Goal: Transaction & Acquisition: Purchase product/service

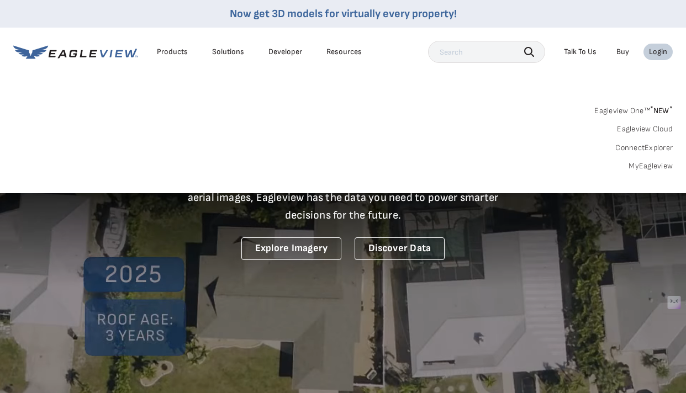
click at [657, 54] on div "Login" at bounding box center [658, 52] width 18 height 10
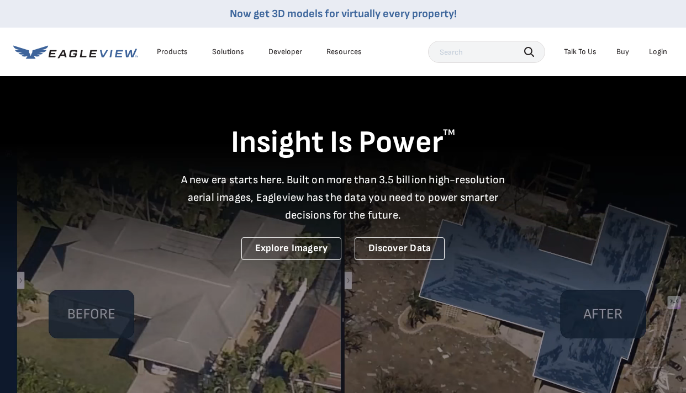
click at [657, 51] on div "Login" at bounding box center [658, 52] width 18 height 10
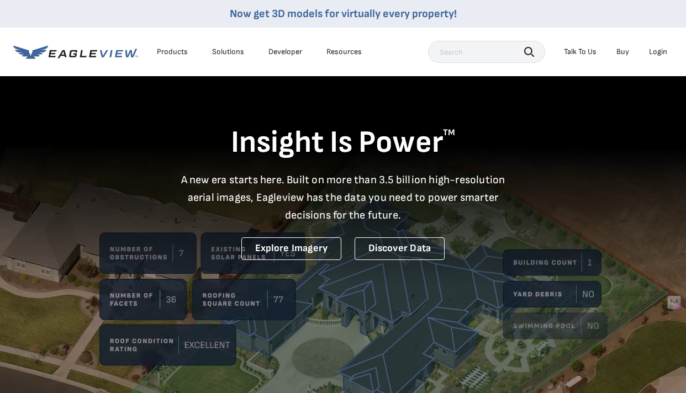
click at [661, 54] on div "Login" at bounding box center [658, 52] width 18 height 10
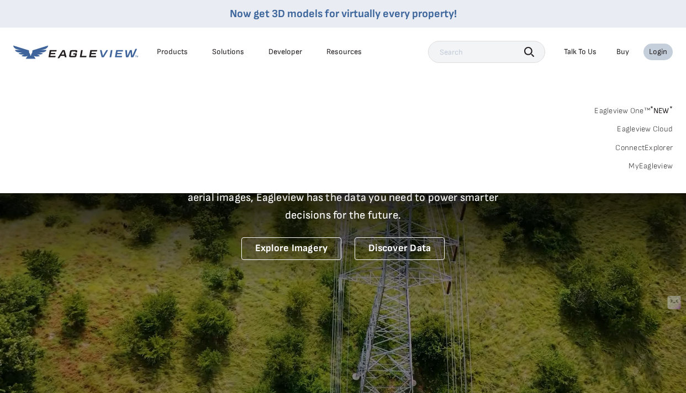
click at [652, 108] on sup "*" at bounding box center [651, 108] width 3 height 9
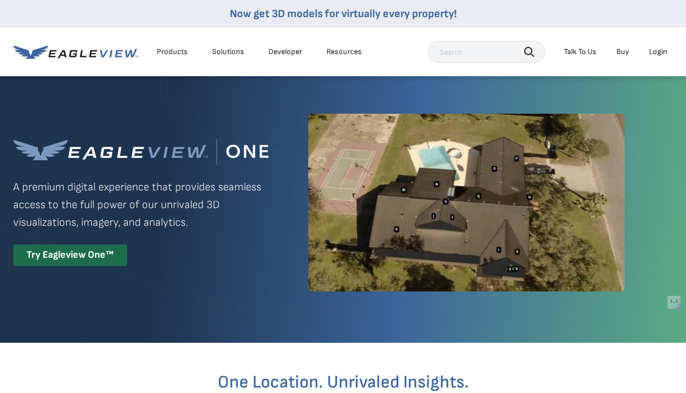
click at [663, 50] on div "Login" at bounding box center [658, 52] width 18 height 10
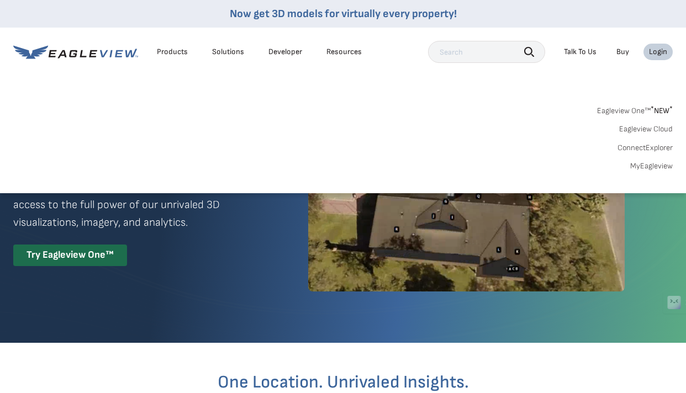
click at [629, 110] on link "Eagleview One™ * NEW *" at bounding box center [635, 109] width 76 height 13
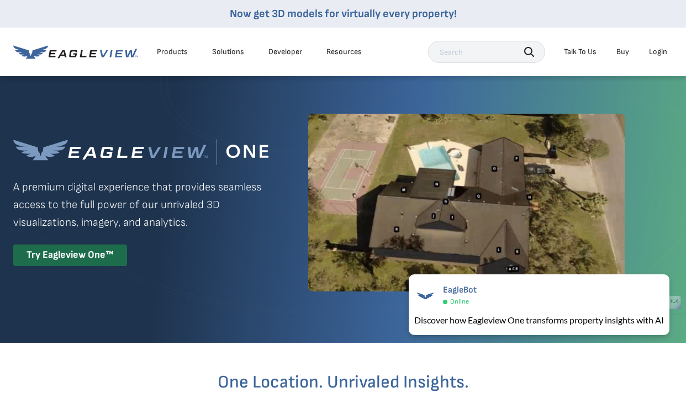
click at [627, 54] on link "Buy" at bounding box center [622, 52] width 13 height 10
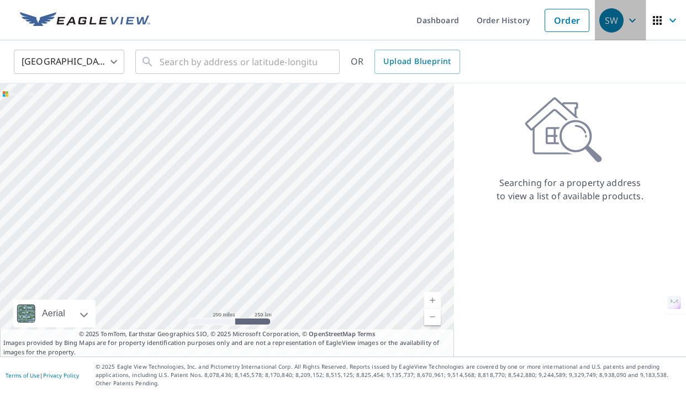
click at [630, 19] on icon "button" at bounding box center [632, 20] width 7 height 4
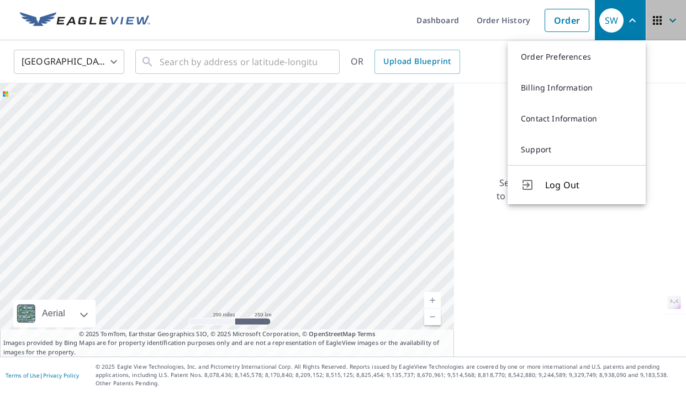
click at [658, 18] on icon "button" at bounding box center [657, 20] width 9 height 9
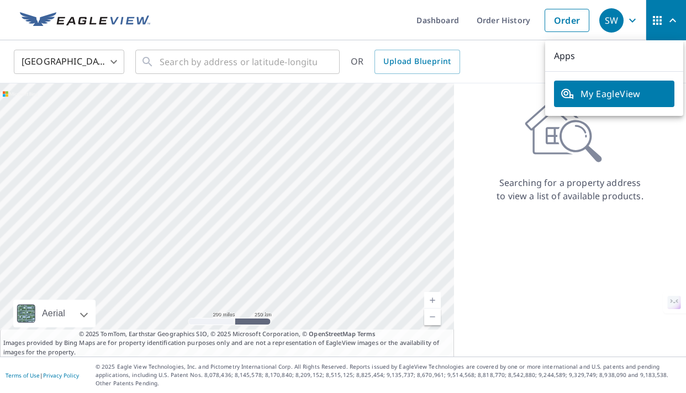
click at [621, 23] on div "SW" at bounding box center [611, 20] width 24 height 24
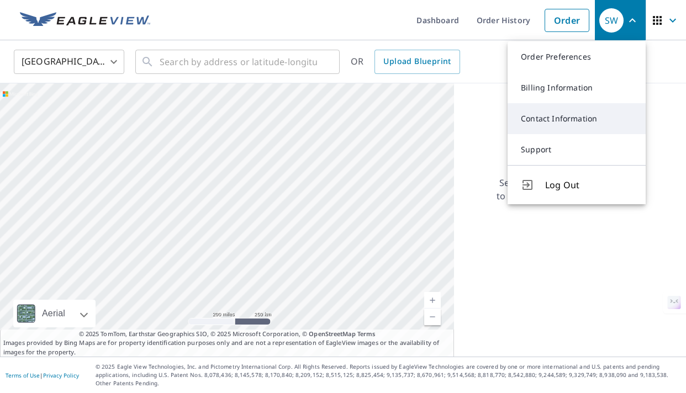
click at [567, 121] on link "Contact Information" at bounding box center [577, 118] width 138 height 31
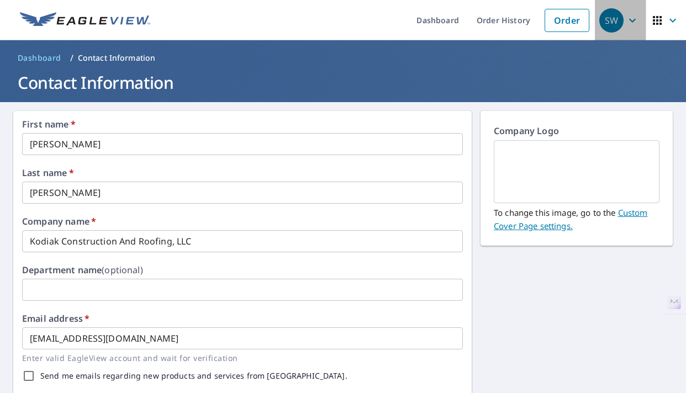
click at [628, 24] on icon "button" at bounding box center [632, 20] width 13 height 13
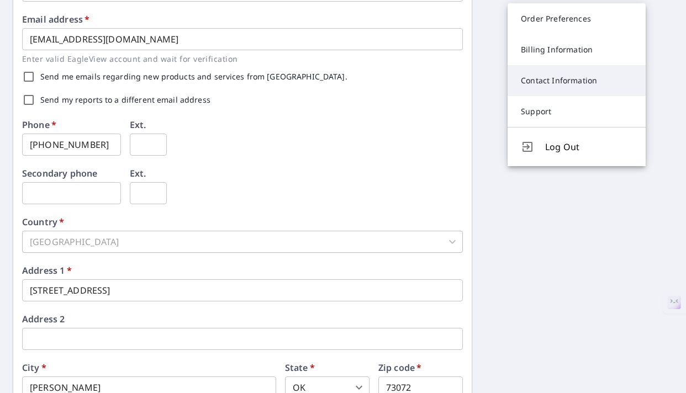
scroll to position [301, 0]
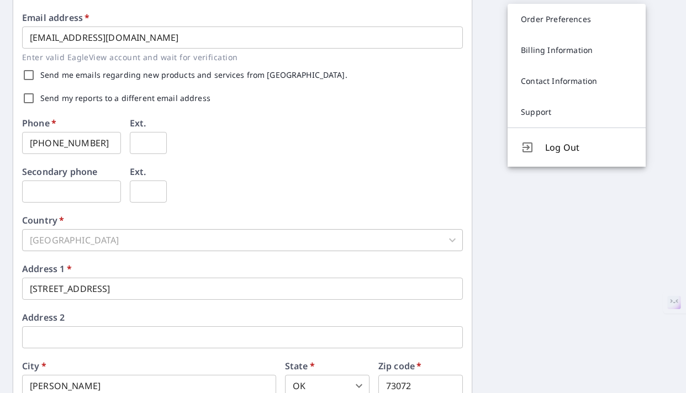
click at [573, 258] on div "First name   * [PERSON_NAME] ​ Last name   * [PERSON_NAME] ​ Company name   * K…" at bounding box center [343, 124] width 686 height 647
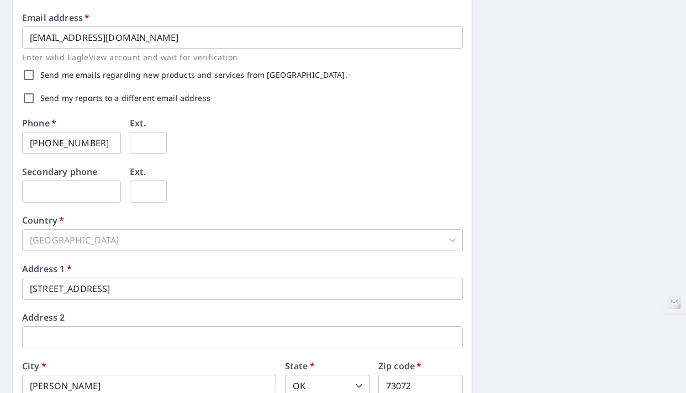
scroll to position [0, 0]
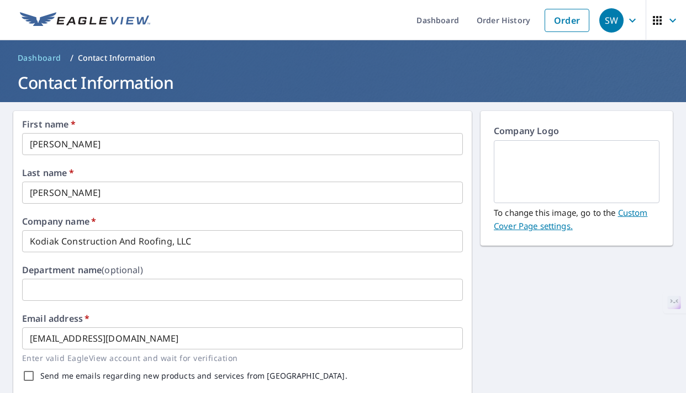
click at [106, 17] on img at bounding box center [85, 20] width 130 height 17
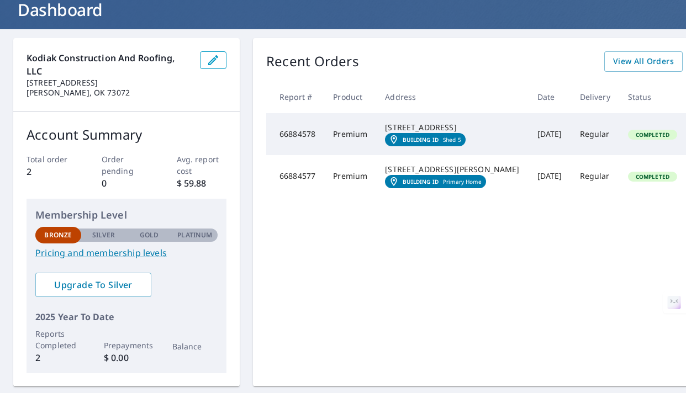
scroll to position [73, 49]
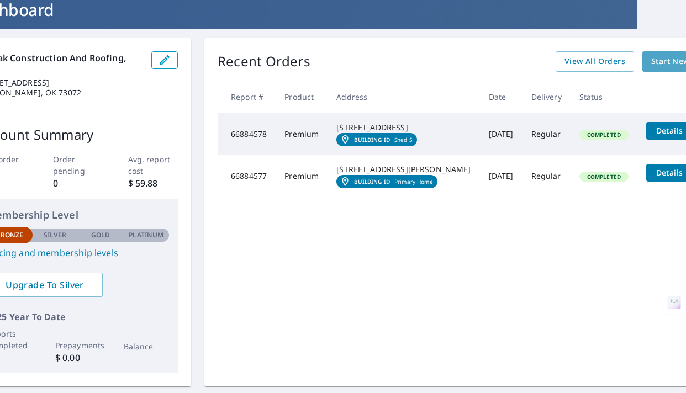
click at [651, 61] on span "Start New Order" at bounding box center [683, 62] width 64 height 14
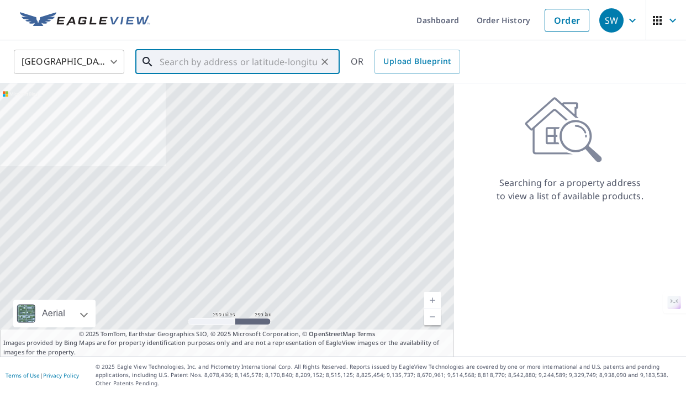
click at [192, 59] on input "text" at bounding box center [238, 61] width 157 height 31
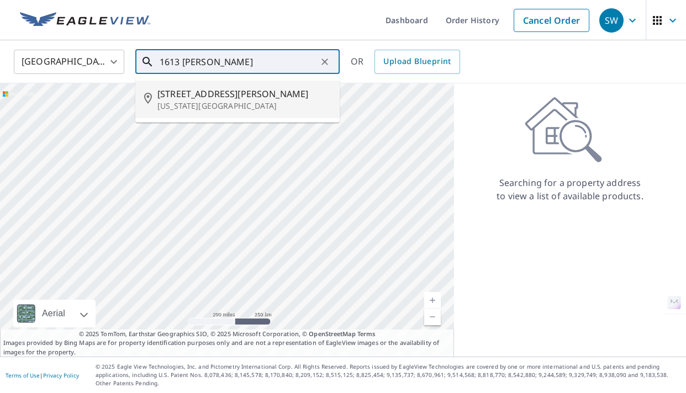
click at [192, 88] on span "1613 Crafton Ct" at bounding box center [243, 93] width 173 height 13
type input "1613 Crafton Ct Oklahoma City, OK 73159"
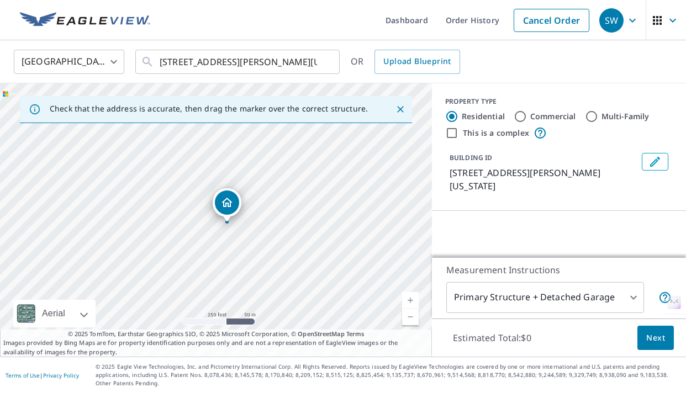
click at [205, 91] on div "1613 Crafton Ct Oklahoma City, OK 73159" at bounding box center [216, 219] width 432 height 273
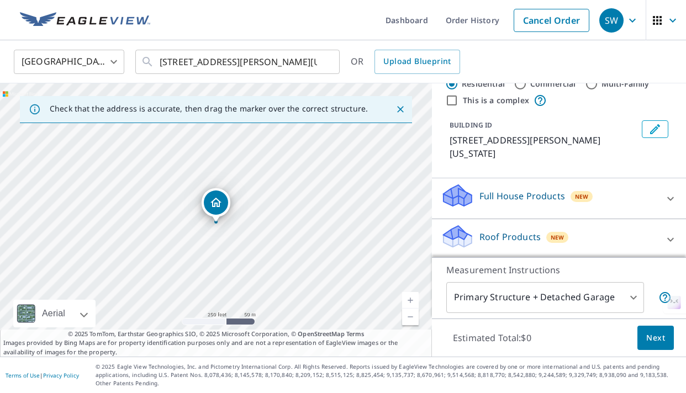
scroll to position [65, 0]
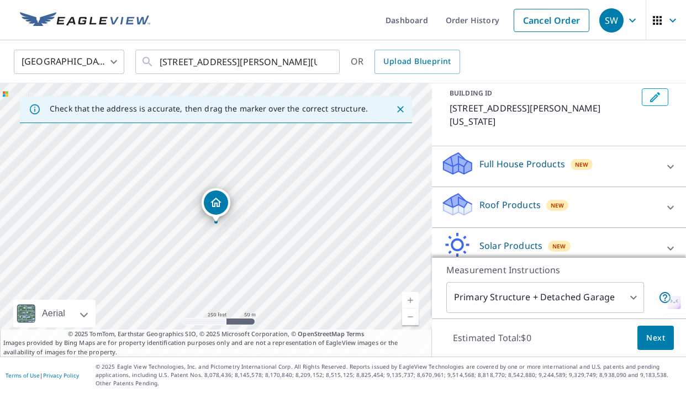
click at [615, 198] on div "Roof Products New" at bounding box center [549, 207] width 217 height 31
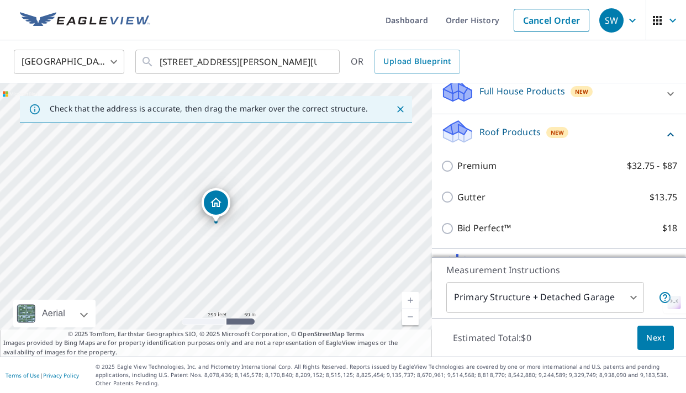
scroll to position [143, 0]
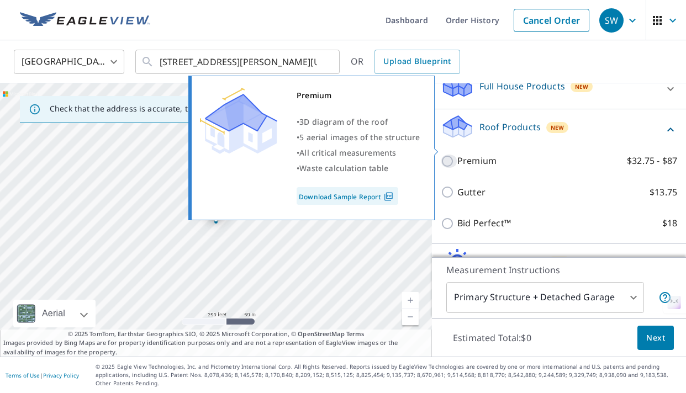
click at [448, 155] on input "Premium $32.75 - $87" at bounding box center [449, 161] width 17 height 13
checkbox input "true"
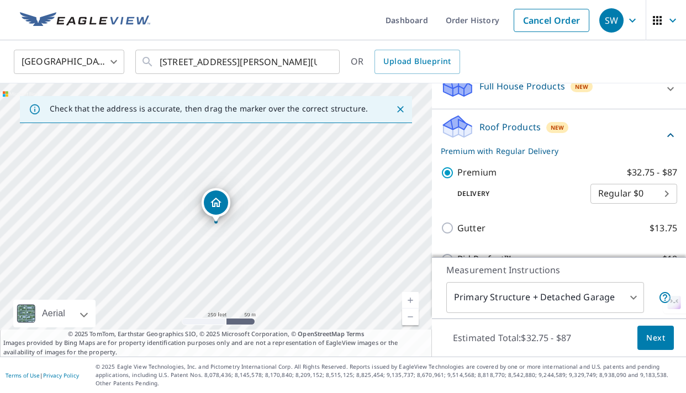
click at [668, 184] on body "SW SW Dashboard Order History Cancel Order SW United States US ​ 1613 Crafton C…" at bounding box center [343, 196] width 686 height 393
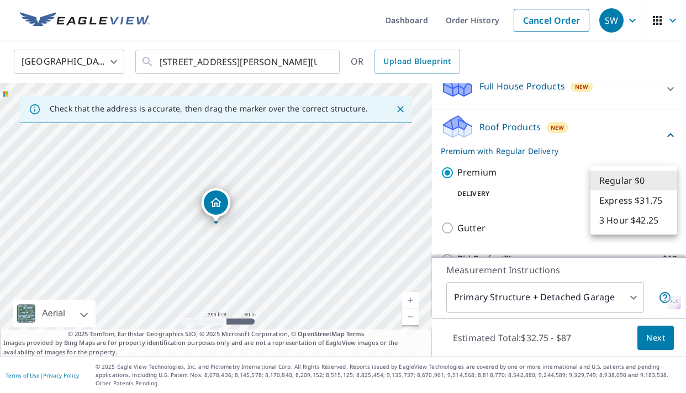
click at [670, 177] on li "Regular $0" at bounding box center [634, 181] width 87 height 20
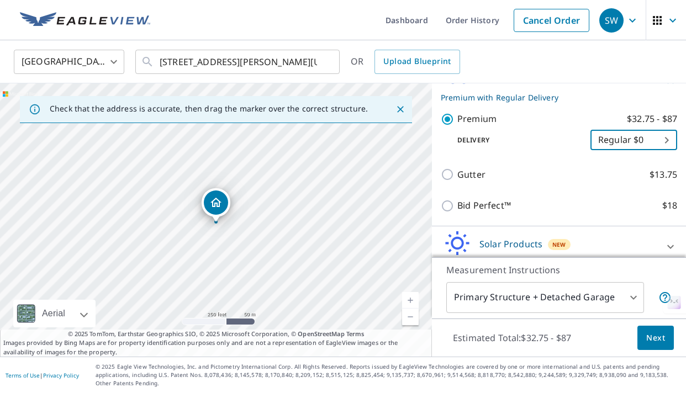
scroll to position [226, 0]
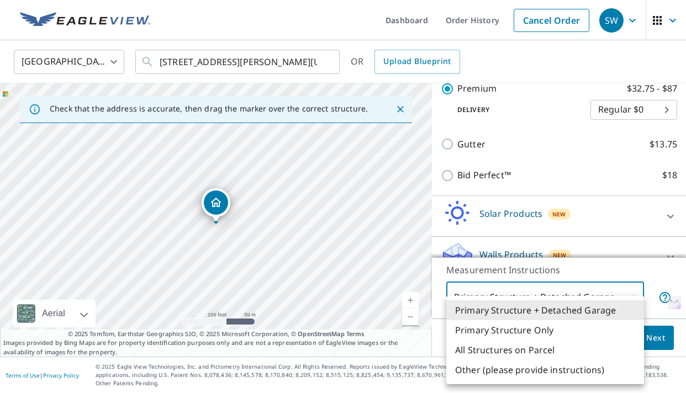
click at [606, 314] on body "SW SW Dashboard Order History Cancel Order SW United States US ​ 1613 Crafton C…" at bounding box center [343, 196] width 686 height 393
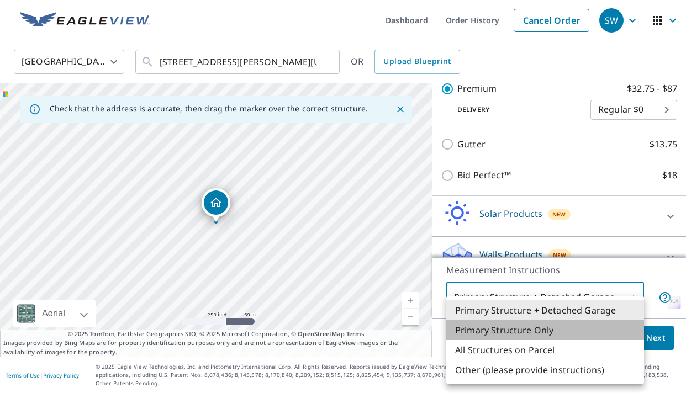
click at [597, 330] on li "Primary Structure Only" at bounding box center [545, 330] width 198 height 20
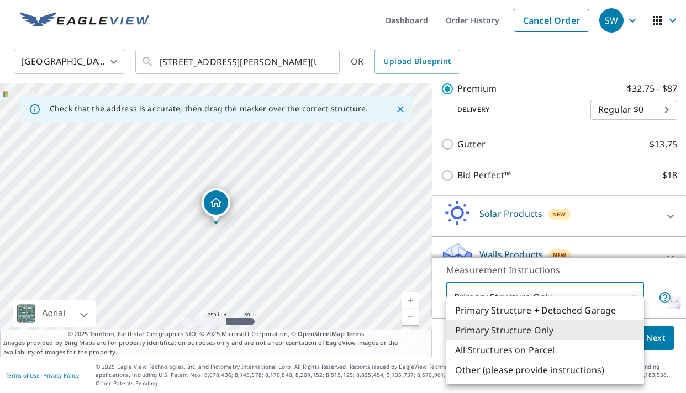
click at [581, 305] on body "SW SW Dashboard Order History Cancel Order SW United States US ​ 1613 Crafton C…" at bounding box center [343, 196] width 686 height 393
click at [593, 270] on div at bounding box center [343, 196] width 686 height 393
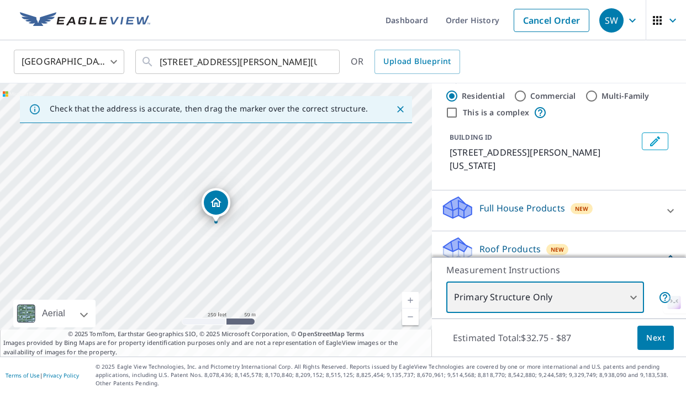
scroll to position [0, 0]
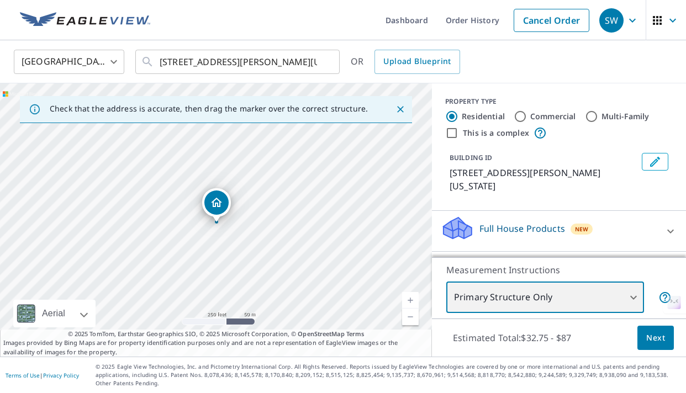
drag, startPoint x: 417, startPoint y: 201, endPoint x: 518, endPoint y: 196, distance: 101.2
click at [518, 196] on div "Check that the address is accurate, then drag the marker over the correct struc…" at bounding box center [343, 219] width 686 height 273
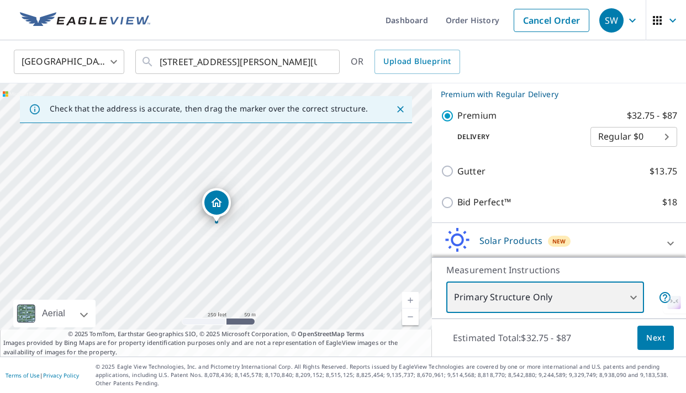
scroll to position [191, 0]
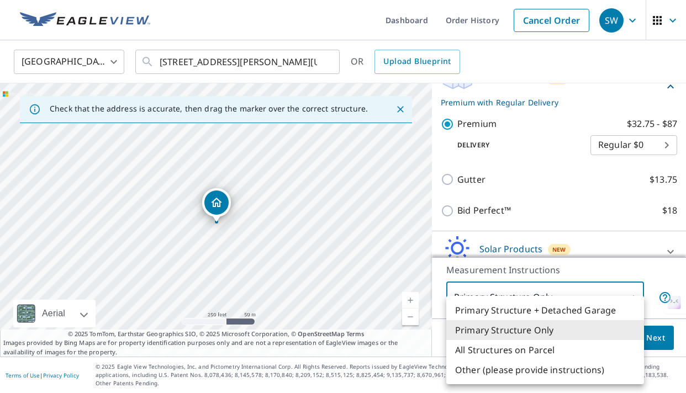
click at [595, 313] on body "SW SW Dashboard Order History Cancel Order SW United States US ​ 1613 Crafton C…" at bounding box center [343, 196] width 686 height 393
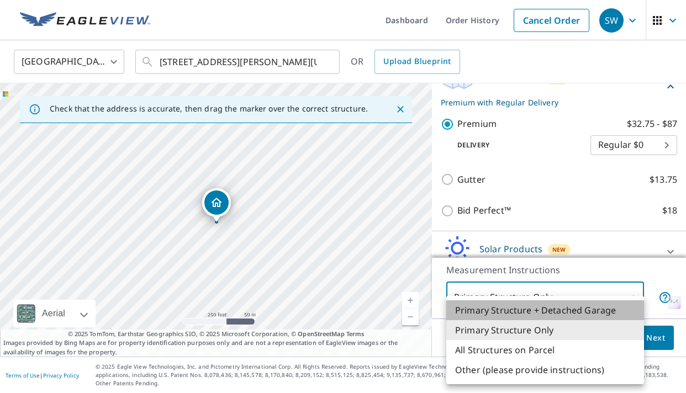
click at [578, 313] on li "Primary Structure + Detached Garage" at bounding box center [545, 311] width 198 height 20
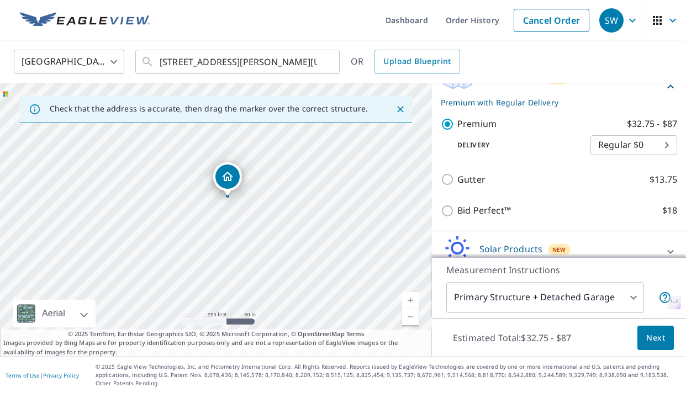
click at [439, 184] on div "Roof Products New Premium with Regular Delivery Premium $32.75 - $87 Delivery R…" at bounding box center [559, 146] width 254 height 171
click at [417, 201] on div "1613 Crafton Ct Oklahoma City, OK 73159" at bounding box center [216, 219] width 432 height 273
click at [413, 309] on link "Current Level 17, Zoom In" at bounding box center [410, 300] width 17 height 17
click at [413, 309] on link "Current Level 18, Zoom In" at bounding box center [410, 300] width 17 height 17
click at [413, 309] on link "Current Level 19, Zoom In" at bounding box center [410, 300] width 17 height 17
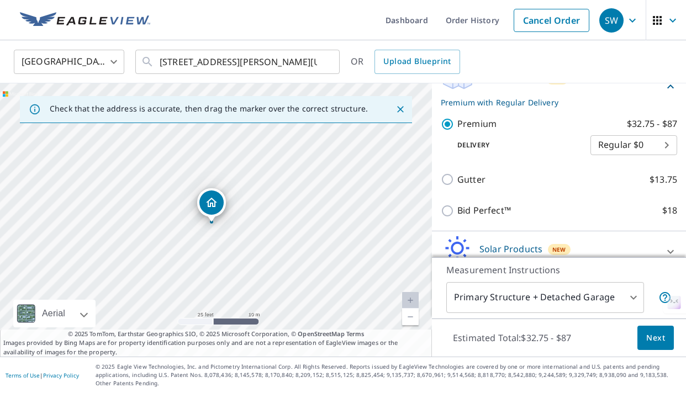
click at [533, 312] on body "SW SW Dashboard Order History Cancel Order SW United States US ​ 1613 Crafton C…" at bounding box center [343, 196] width 686 height 393
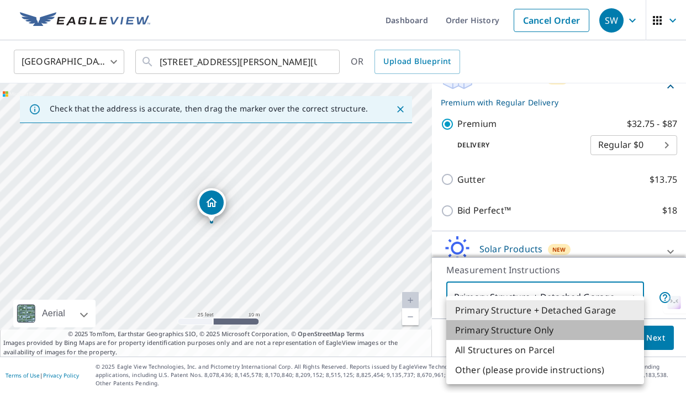
click at [541, 327] on li "Primary Structure Only" at bounding box center [545, 330] width 198 height 20
type input "2"
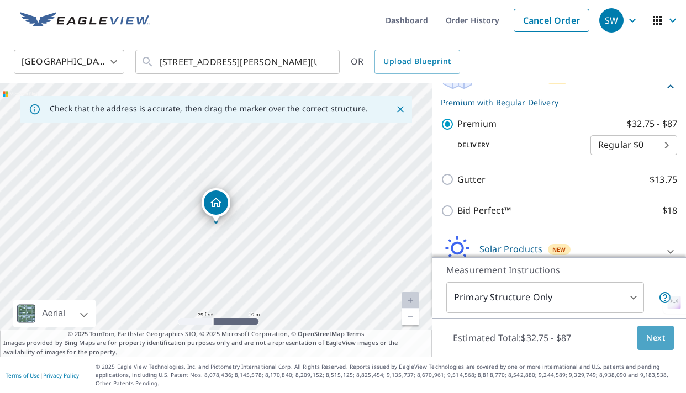
click at [653, 340] on span "Next" at bounding box center [655, 338] width 19 height 14
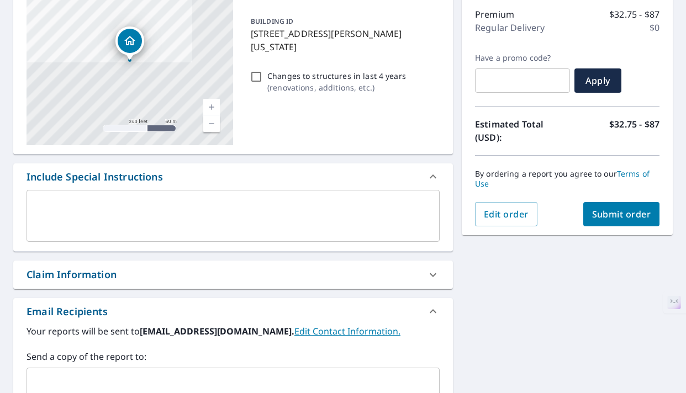
scroll to position [151, 0]
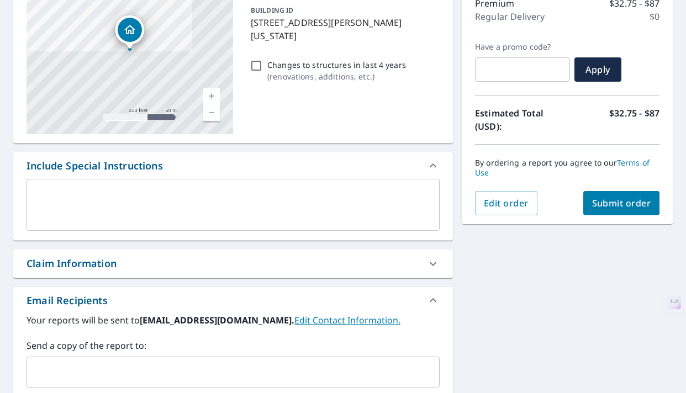
click at [390, 257] on div "Claim Information" at bounding box center [223, 263] width 393 height 15
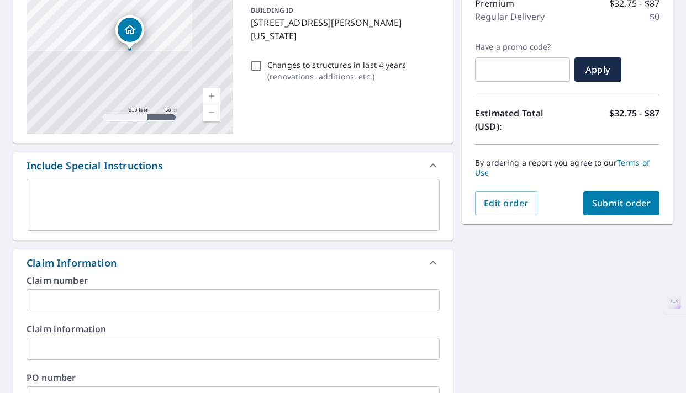
click at [390, 257] on div "Claim Information" at bounding box center [223, 263] width 393 height 15
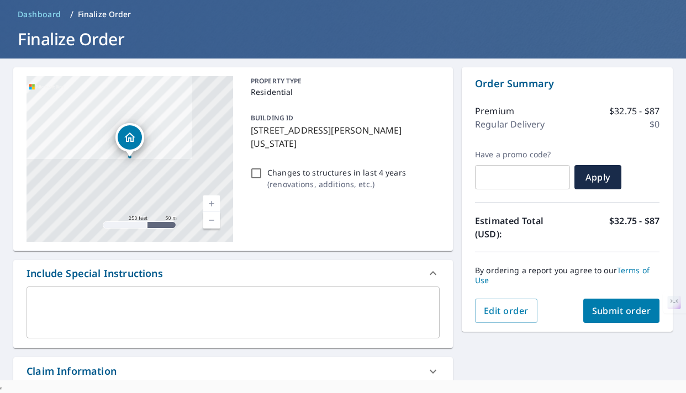
scroll to position [32, 0]
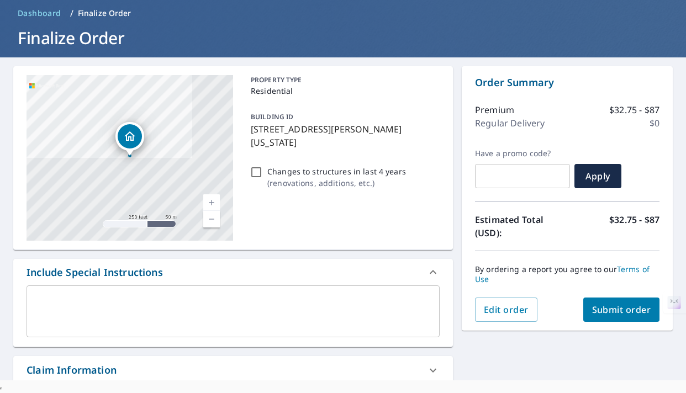
drag, startPoint x: 629, startPoint y: 311, endPoint x: 608, endPoint y: 311, distance: 21.5
click at [608, 311] on span "Submit order" at bounding box center [621, 310] width 59 height 12
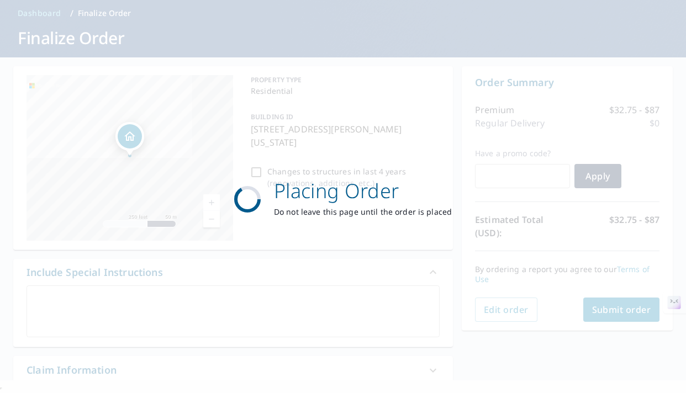
click at [608, 311] on div "Placing Order Do not leave this page until the order is placed" at bounding box center [343, 196] width 686 height 393
